Goal: Task Accomplishment & Management: Manage account settings

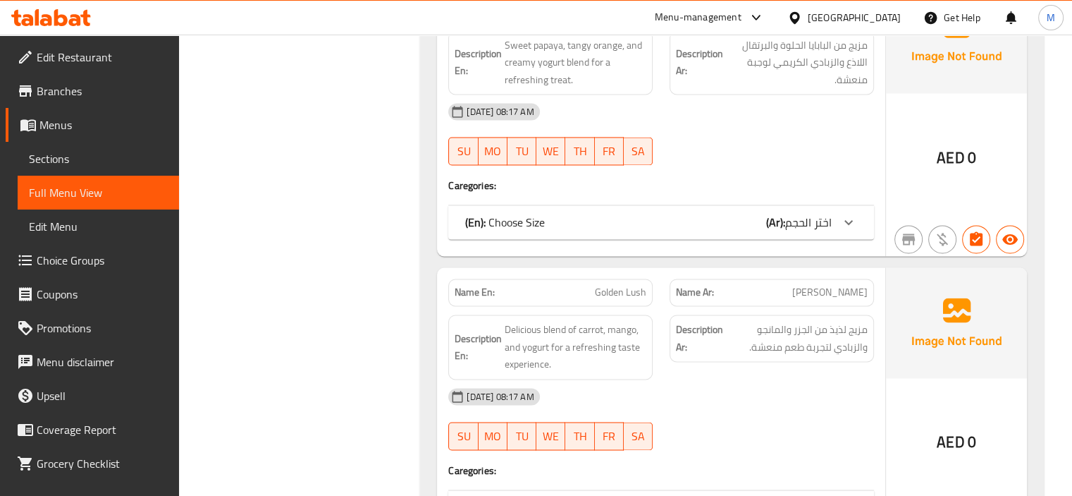
scroll to position [7502, 0]
click at [725, 20] on div "Menu-management" at bounding box center [698, 17] width 87 height 17
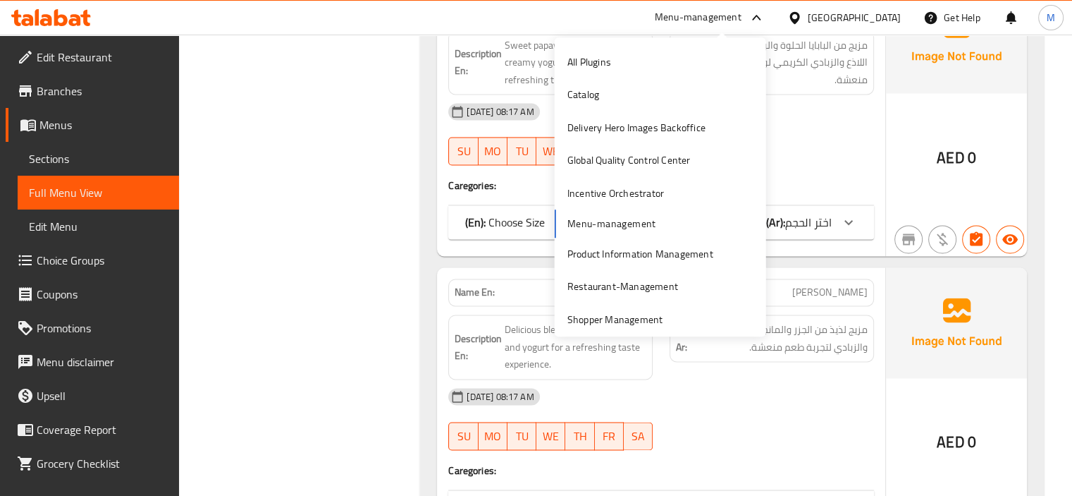
click at [136, 52] on span "Edit Restaurant" at bounding box center [102, 57] width 131 height 17
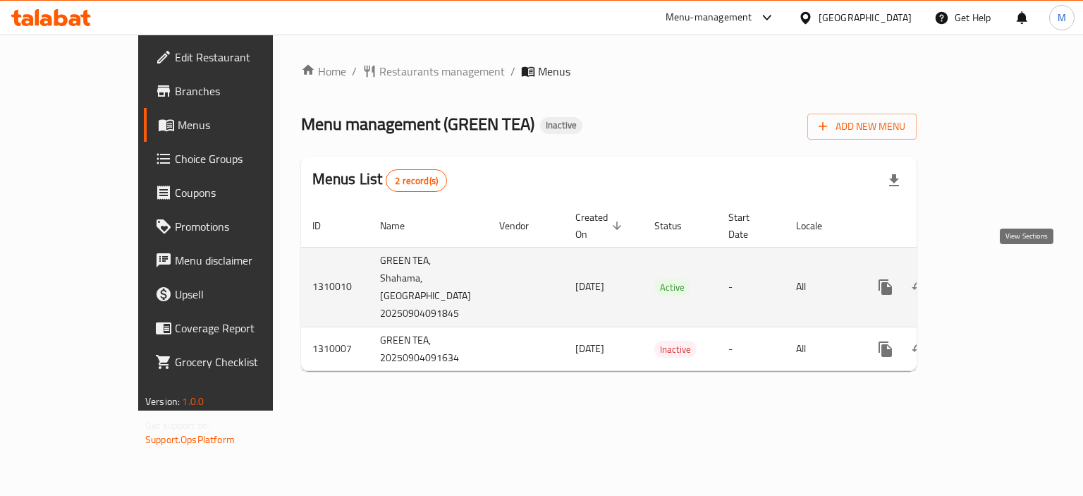
click at [995, 278] on icon "enhanced table" at bounding box center [986, 286] width 17 height 17
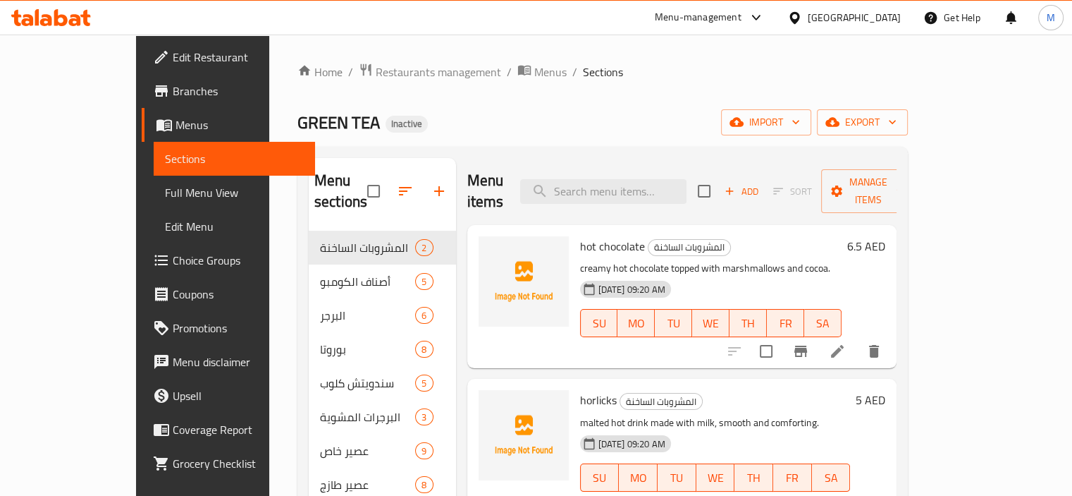
click at [720, 114] on div "GREEN TEA Inactive import export" at bounding box center [602, 122] width 610 height 26
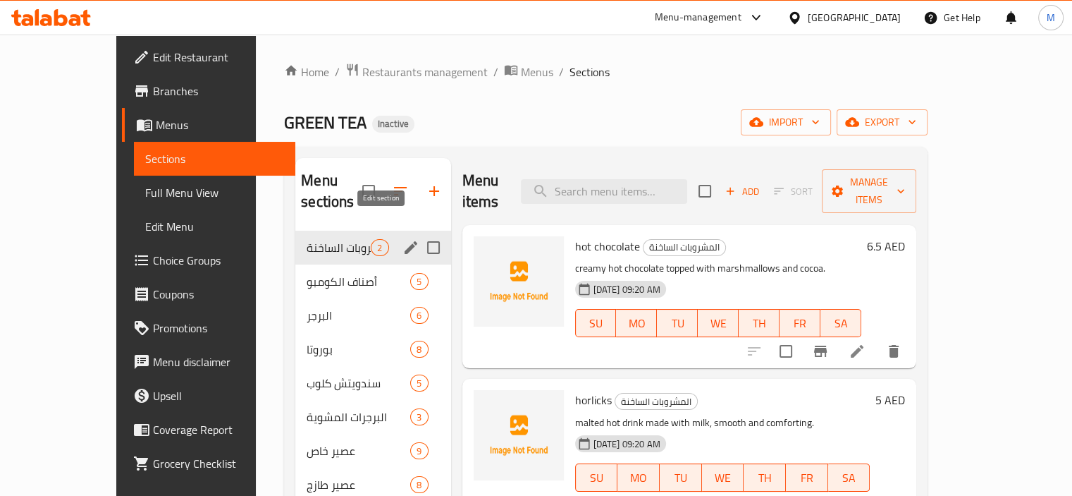
click at [405, 241] on icon "edit" at bounding box center [411, 247] width 13 height 13
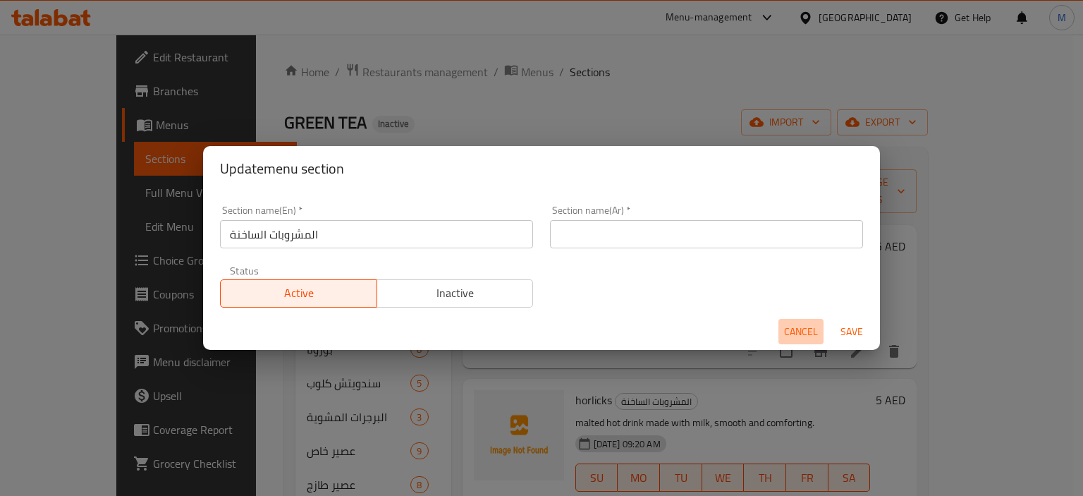
click at [784, 326] on span "Cancel" at bounding box center [801, 332] width 34 height 18
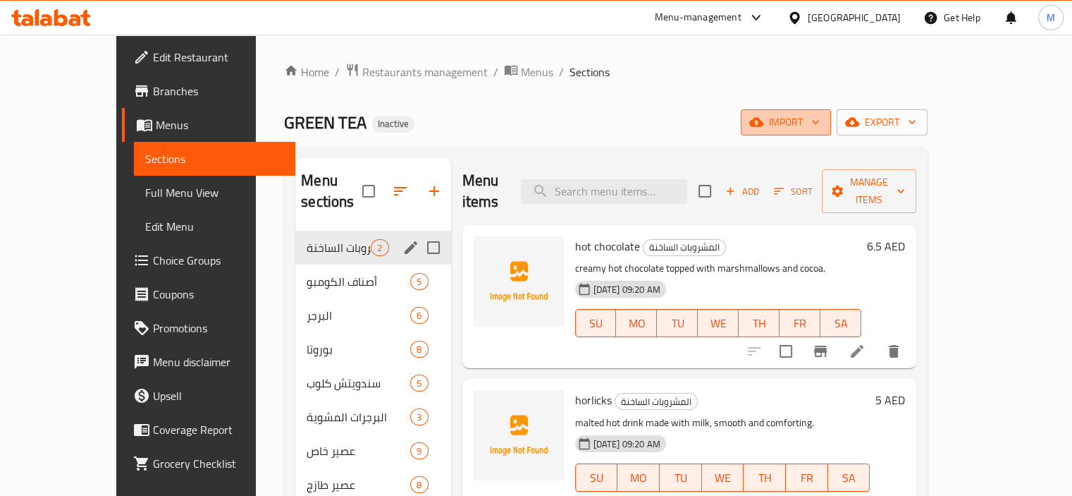
click at [820, 126] on span "import" at bounding box center [786, 122] width 68 height 18
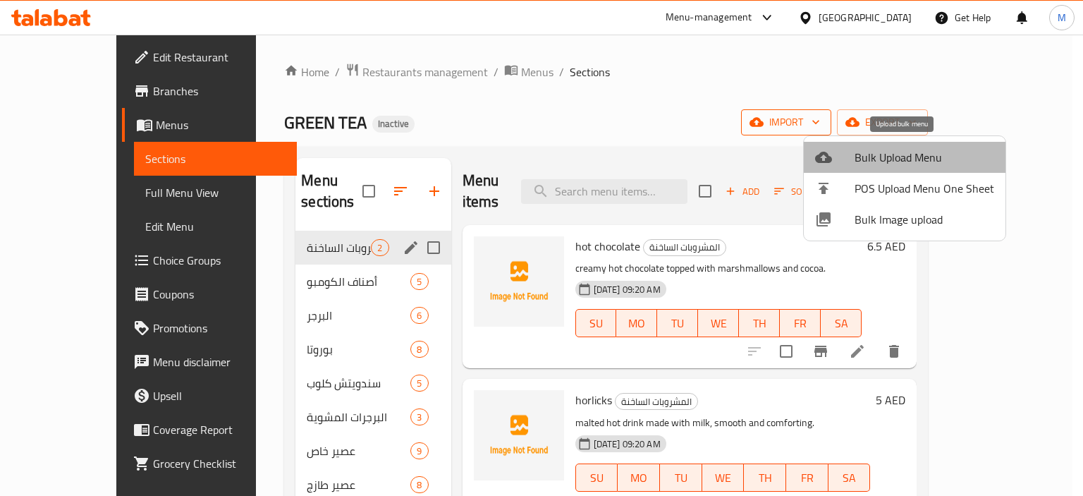
click at [906, 146] on li "Bulk Upload Menu" at bounding box center [905, 157] width 202 height 31
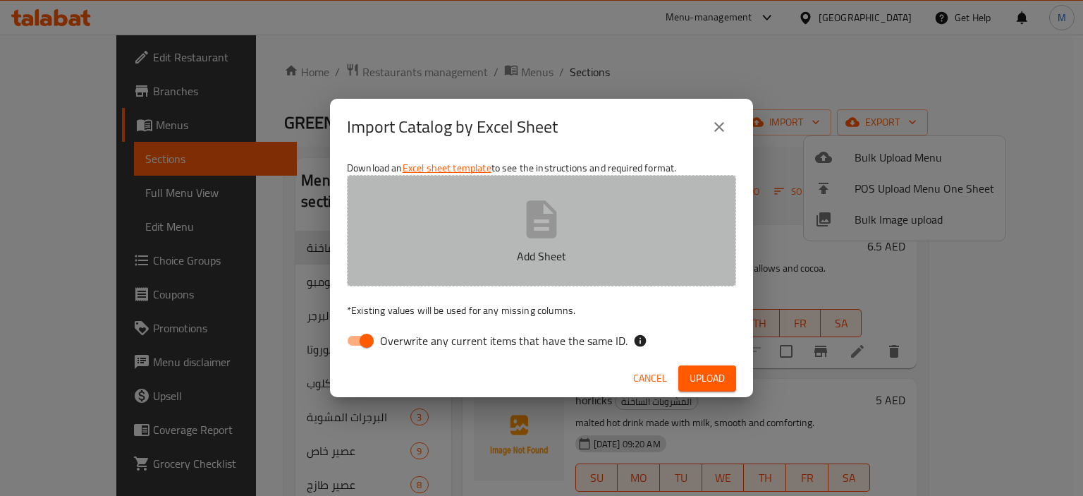
click at [602, 182] on button "Add Sheet" at bounding box center [541, 230] width 389 height 111
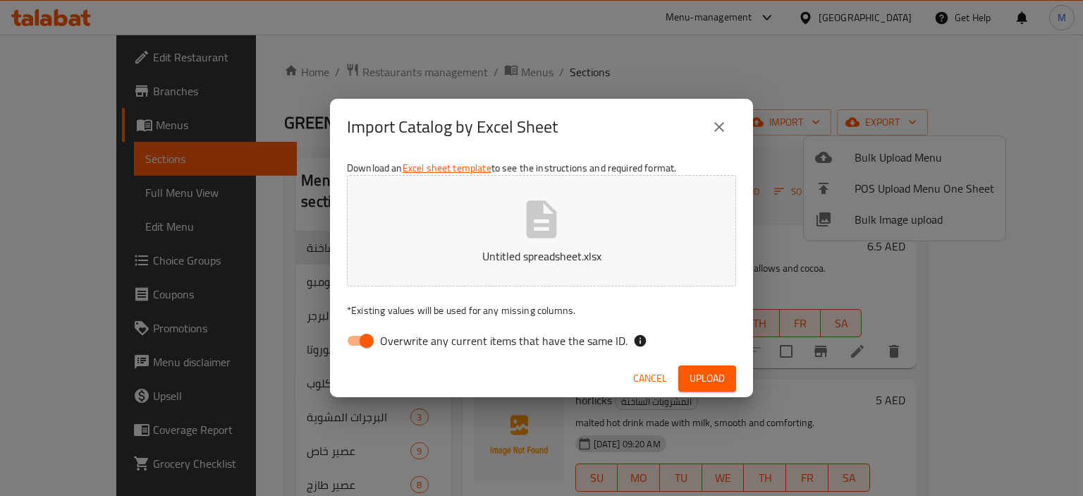
click at [552, 332] on span "Overwrite any current items that have the same ID." at bounding box center [503, 340] width 247 height 17
click at [407, 330] on input "Overwrite any current items that have the same ID." at bounding box center [366, 340] width 80 height 27
checkbox input "false"
click at [727, 377] on button "Upload" at bounding box center [707, 378] width 58 height 26
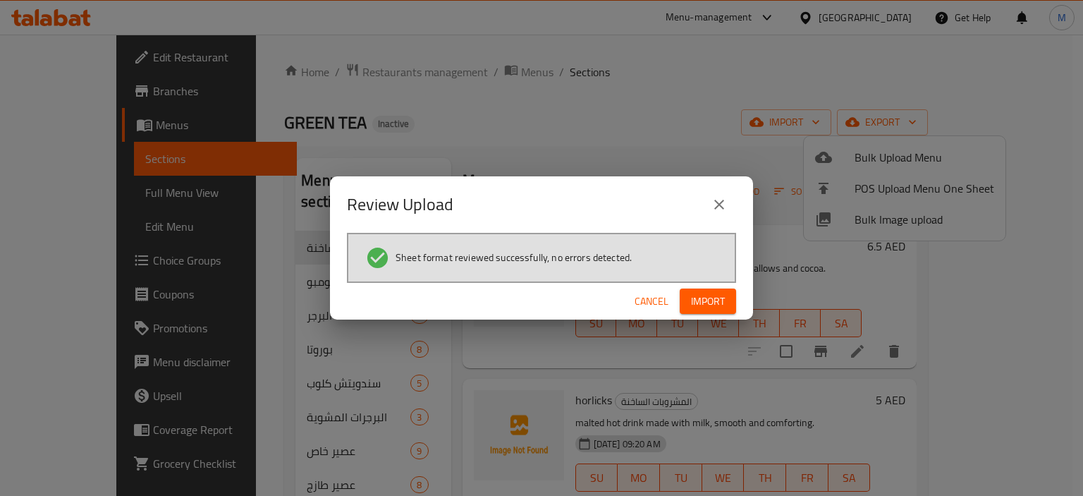
click at [720, 293] on span "Import" at bounding box center [708, 302] width 34 height 18
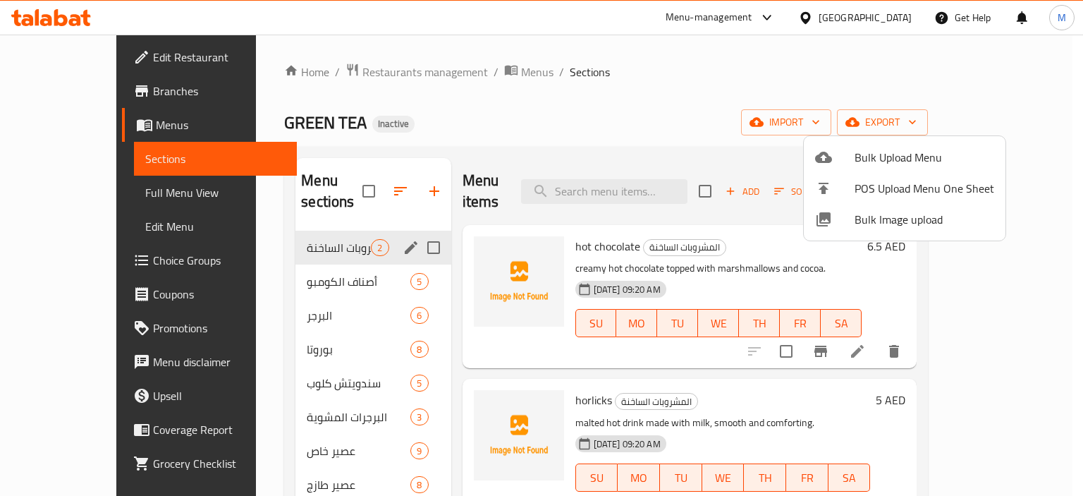
click at [555, 107] on div at bounding box center [541, 248] width 1083 height 496
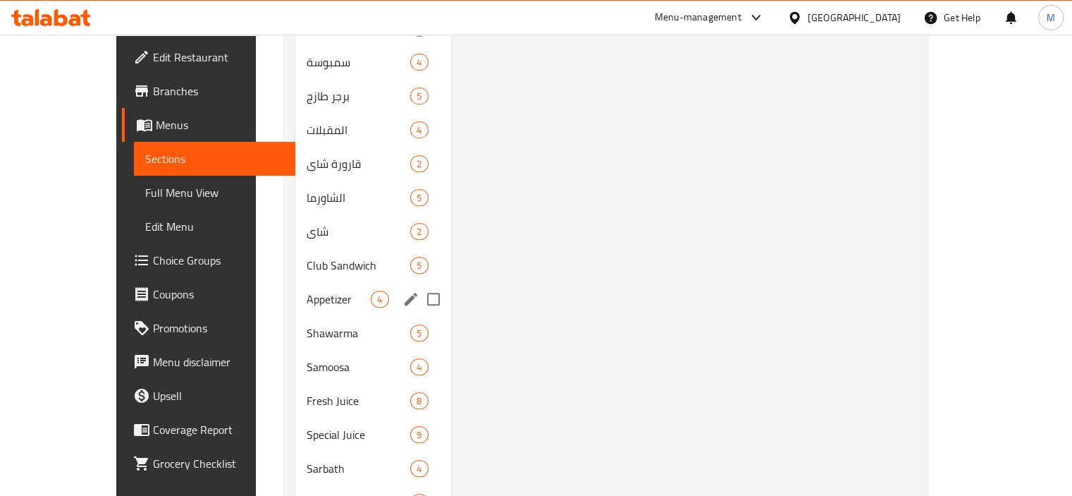
scroll to position [634, 0]
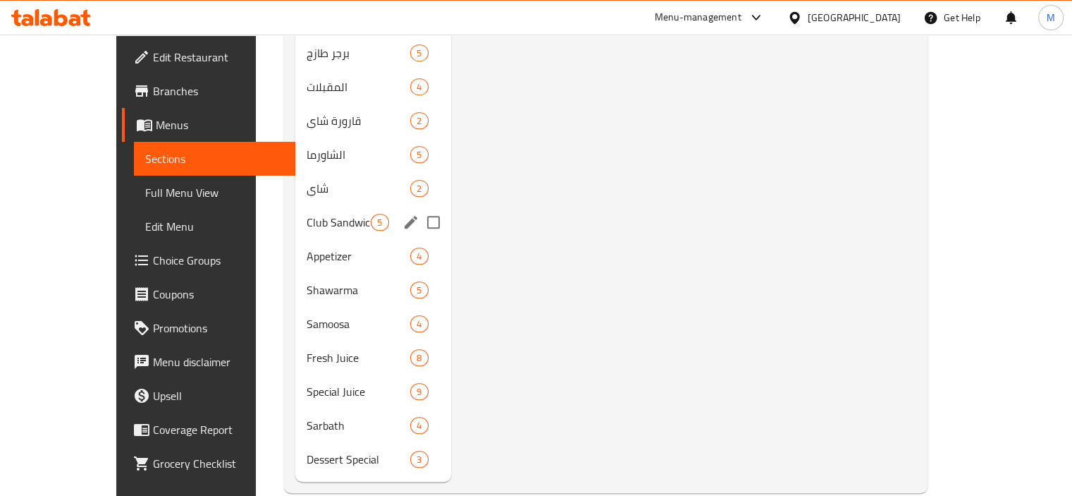
click at [295, 210] on div "Club Sandwich 5" at bounding box center [372, 222] width 155 height 34
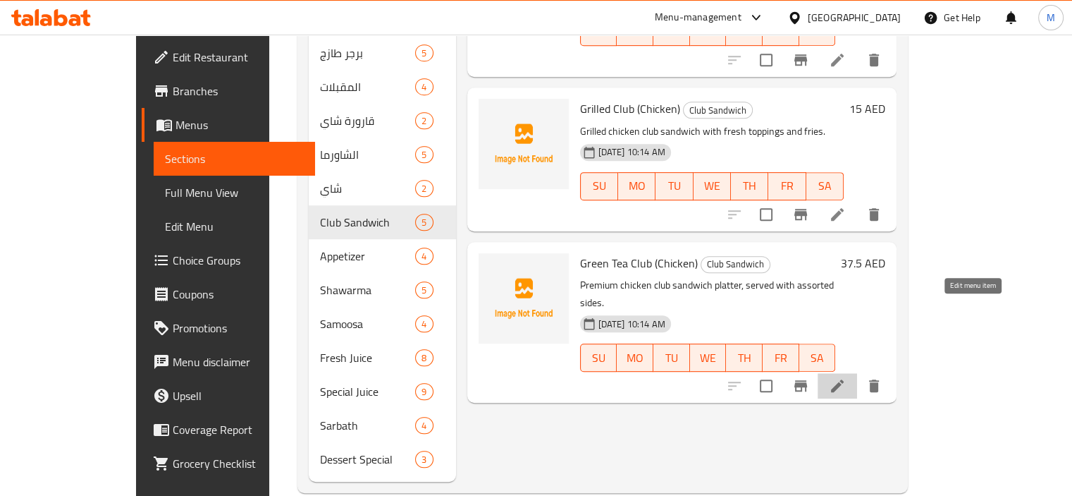
click at [846, 377] on icon at bounding box center [837, 385] width 17 height 17
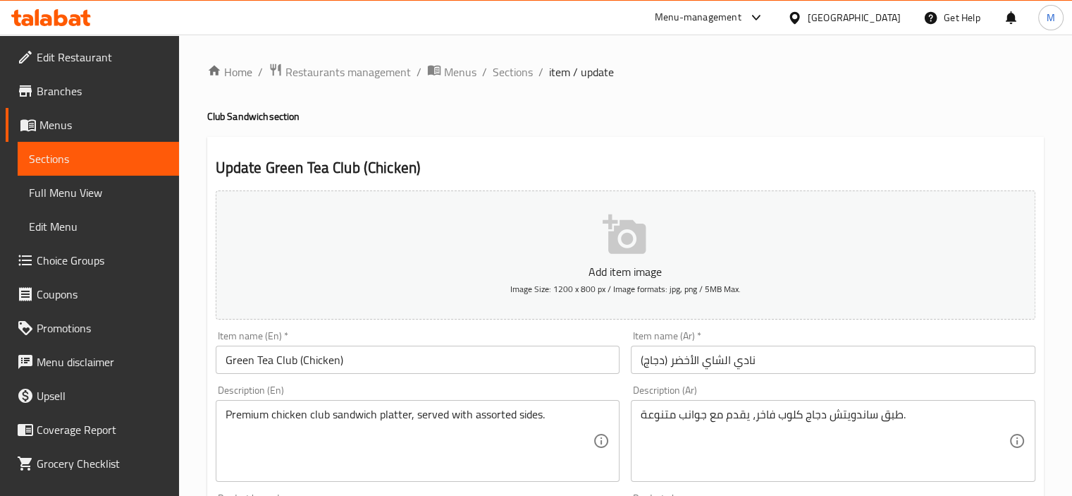
click at [750, 364] on input "نادي الشاي الأخضر (دجاج)" at bounding box center [833, 359] width 405 height 28
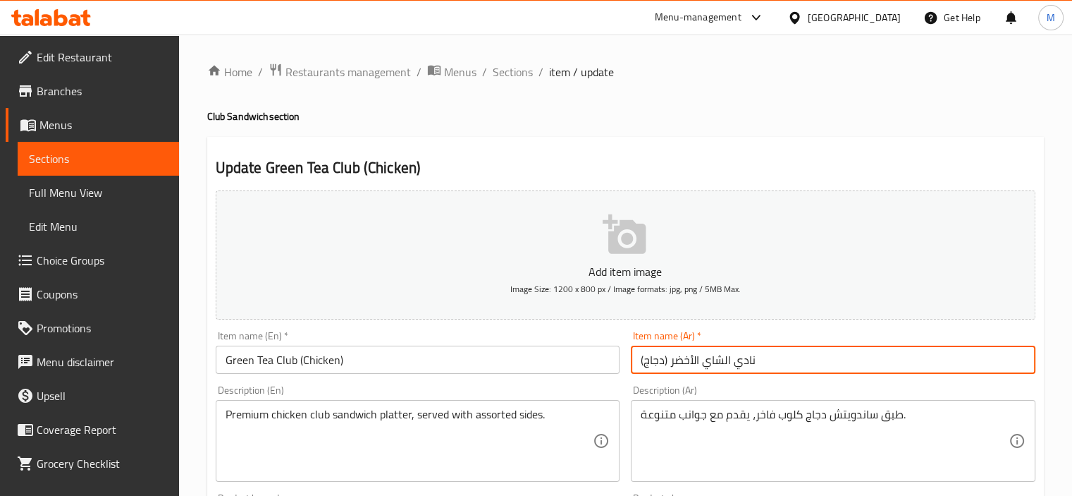
click at [750, 364] on input "نادي الشاي الأخضر (دجاج)" at bounding box center [833, 359] width 405 height 28
paste input "لوب"
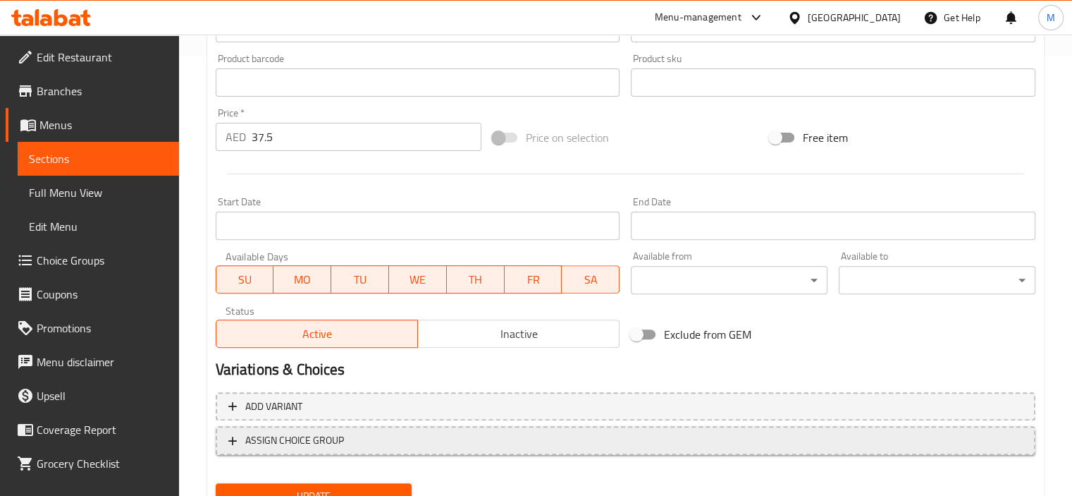
scroll to position [500, 0]
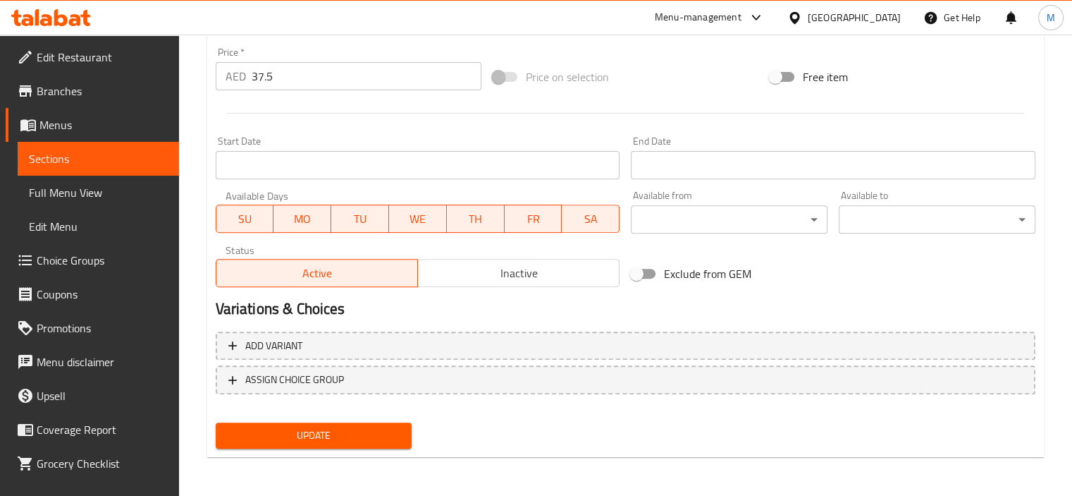
type input "كلوب الشاي الأخضر (دجاج)"
click at [338, 439] on span "Update" at bounding box center [314, 435] width 174 height 18
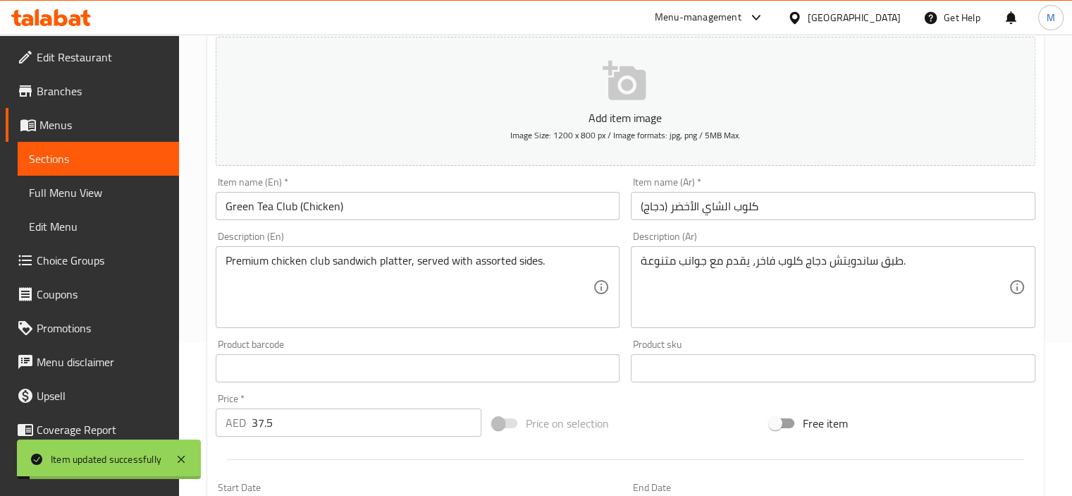
scroll to position [0, 0]
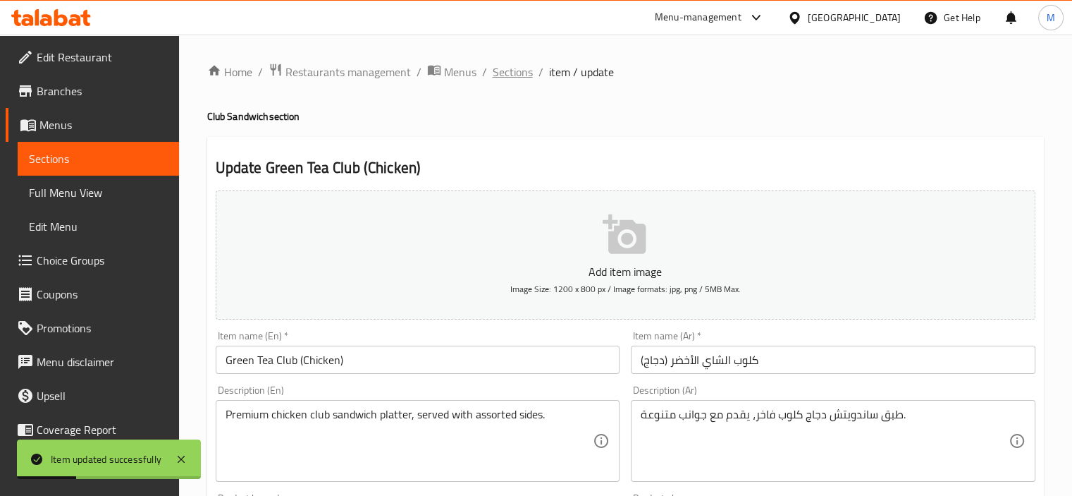
click at [511, 68] on span "Sections" at bounding box center [513, 71] width 40 height 17
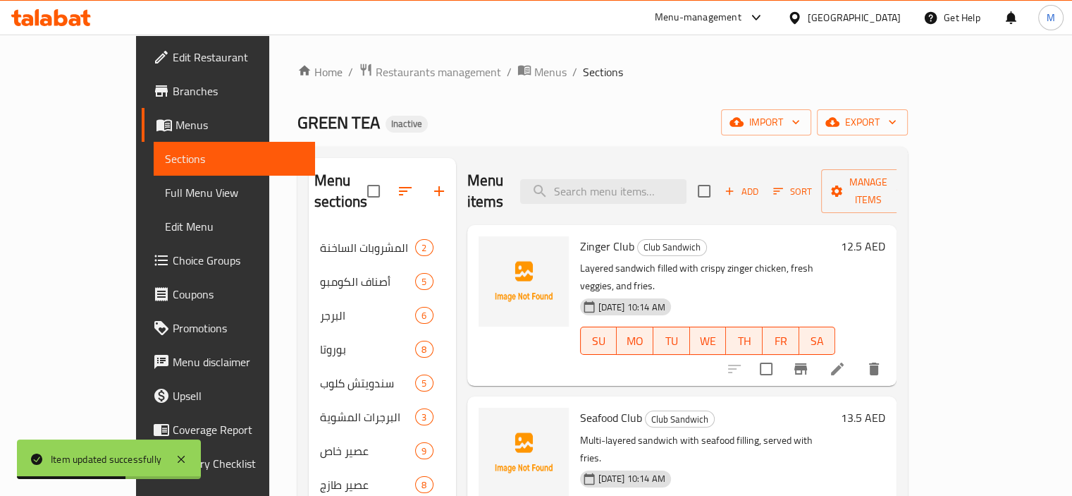
click at [165, 188] on span "Full Menu View" at bounding box center [234, 192] width 139 height 17
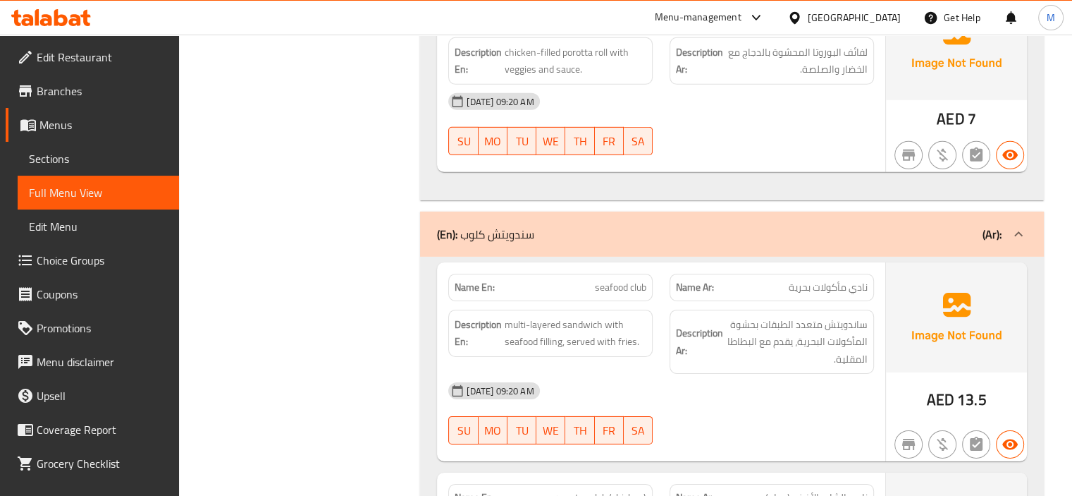
scroll to position [4441, 0]
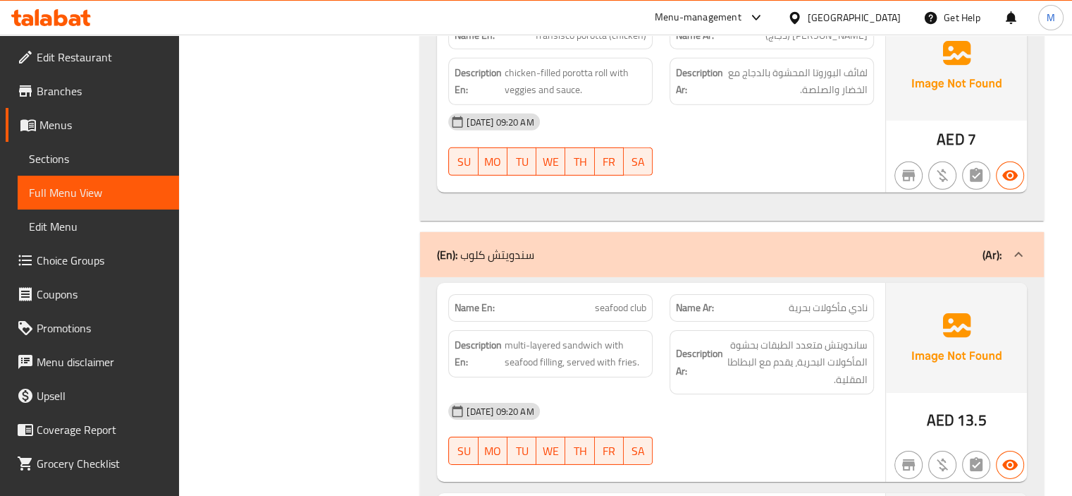
click at [77, 171] on link "Sections" at bounding box center [98, 159] width 161 height 34
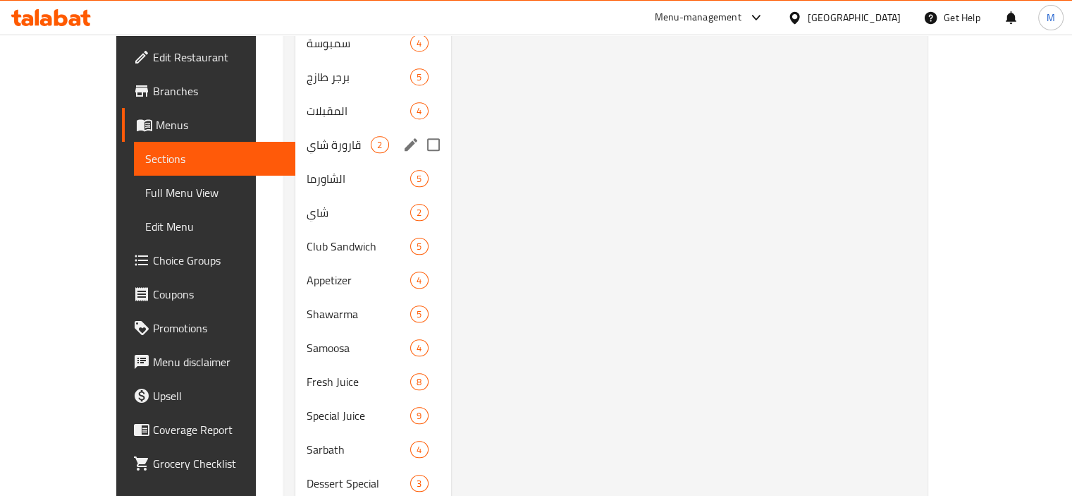
scroll to position [638, 0]
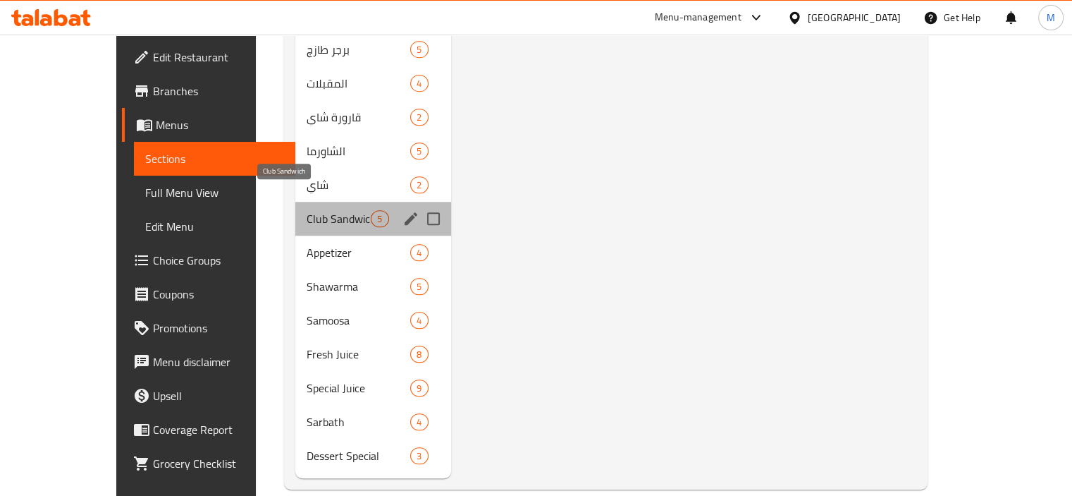
click at [307, 210] on span "Club Sandwich" at bounding box center [339, 218] width 64 height 17
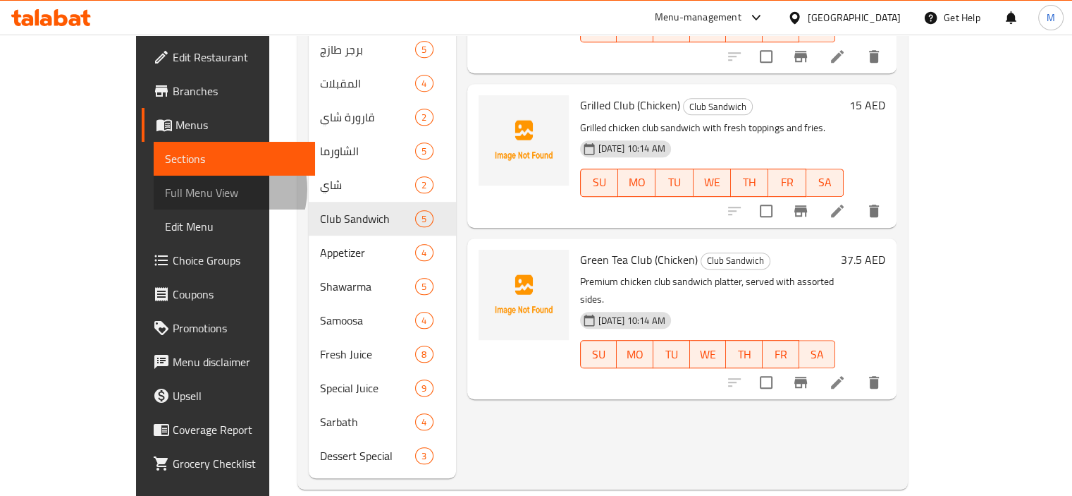
click at [165, 189] on span "Full Menu View" at bounding box center [234, 192] width 139 height 17
drag, startPoint x: 85, startPoint y: 189, endPoint x: 123, endPoint y: 189, distance: 38.1
click at [165, 189] on span "Full Menu View" at bounding box center [234, 192] width 139 height 17
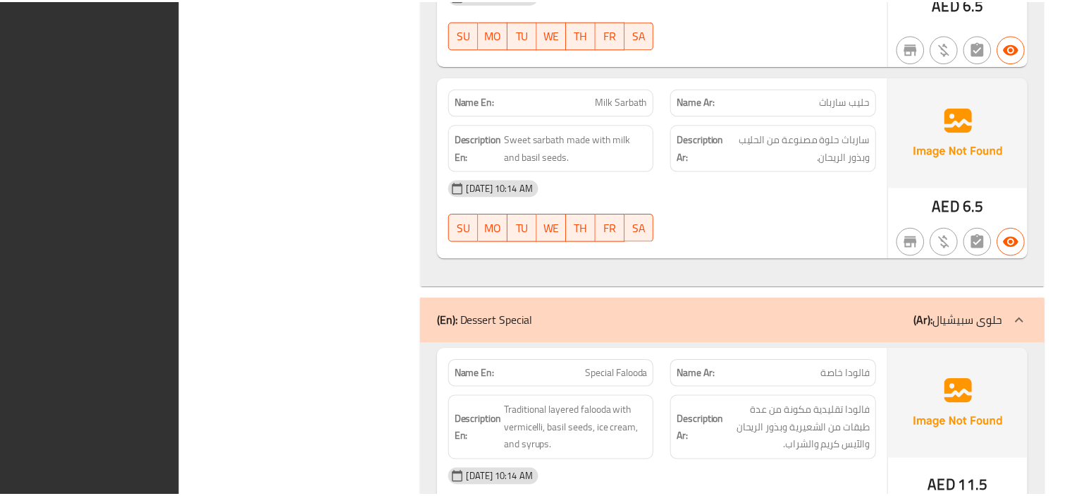
scroll to position [26336, 0]
